Goal: Task Accomplishment & Management: Manage account settings

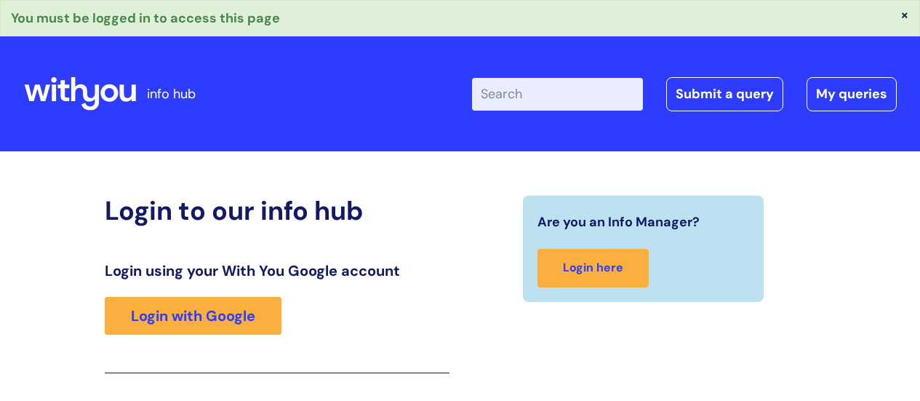
scroll to position [258, 0]
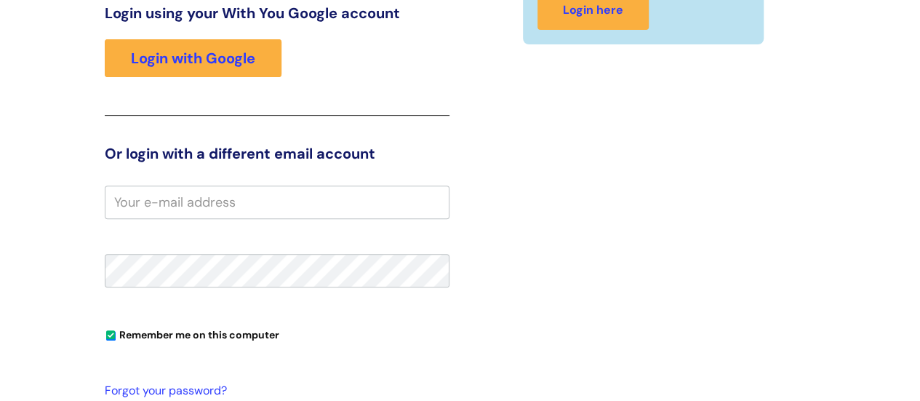
click at [385, 204] on input "email" at bounding box center [277, 202] width 345 height 33
type input "j"
drag, startPoint x: 585, startPoint y: 276, endPoint x: 591, endPoint y: 260, distance: 17.0
click at [586, 274] on div "Are you an Info Manager? Login here" at bounding box center [644, 230] width 367 height 586
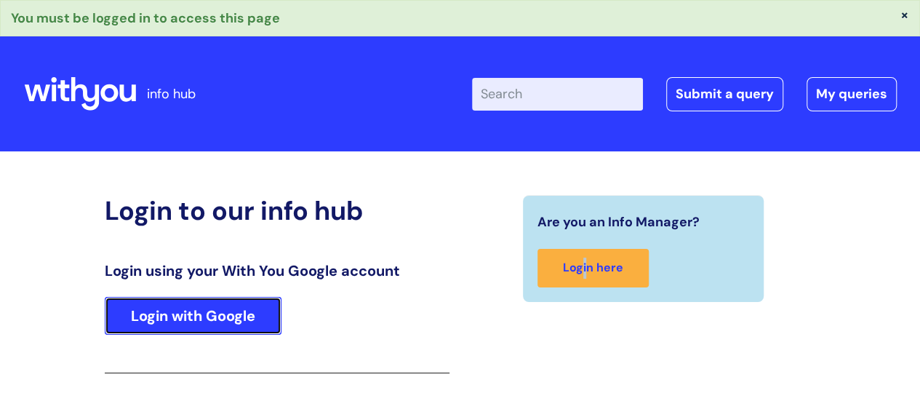
click at [192, 307] on link "Login with Google" at bounding box center [193, 316] width 177 height 38
